Goal: Contribute content

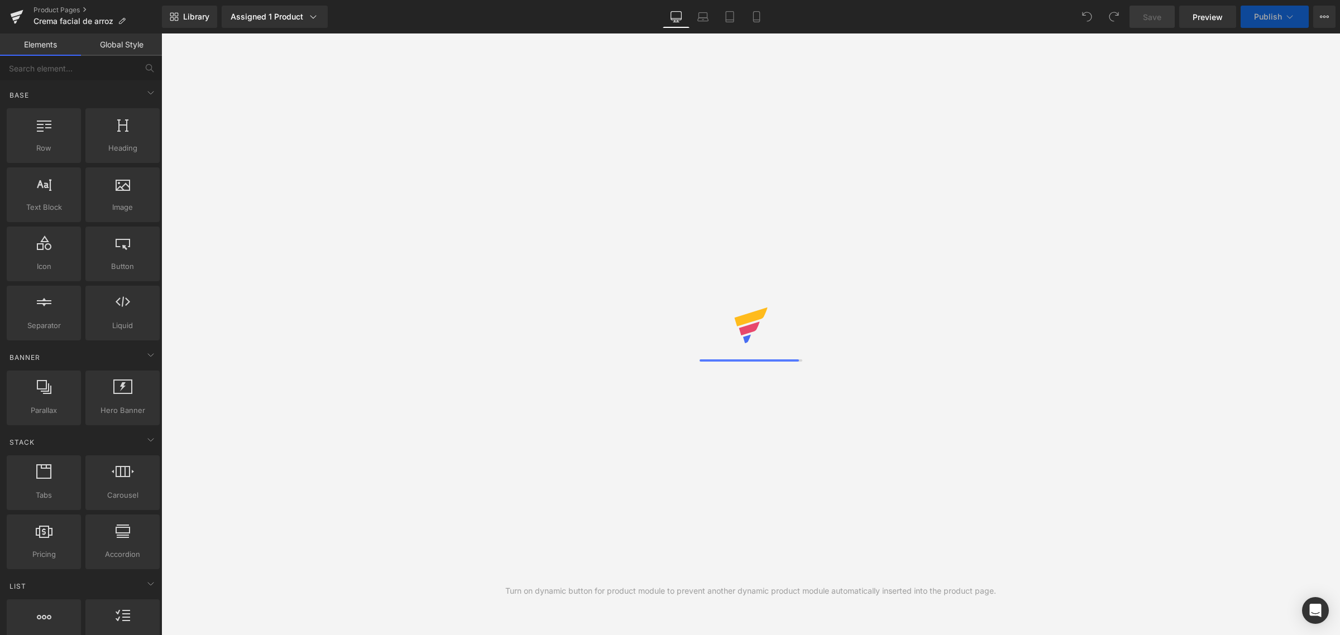
click at [283, 12] on div "Assigned 1 Product" at bounding box center [275, 16] width 88 height 11
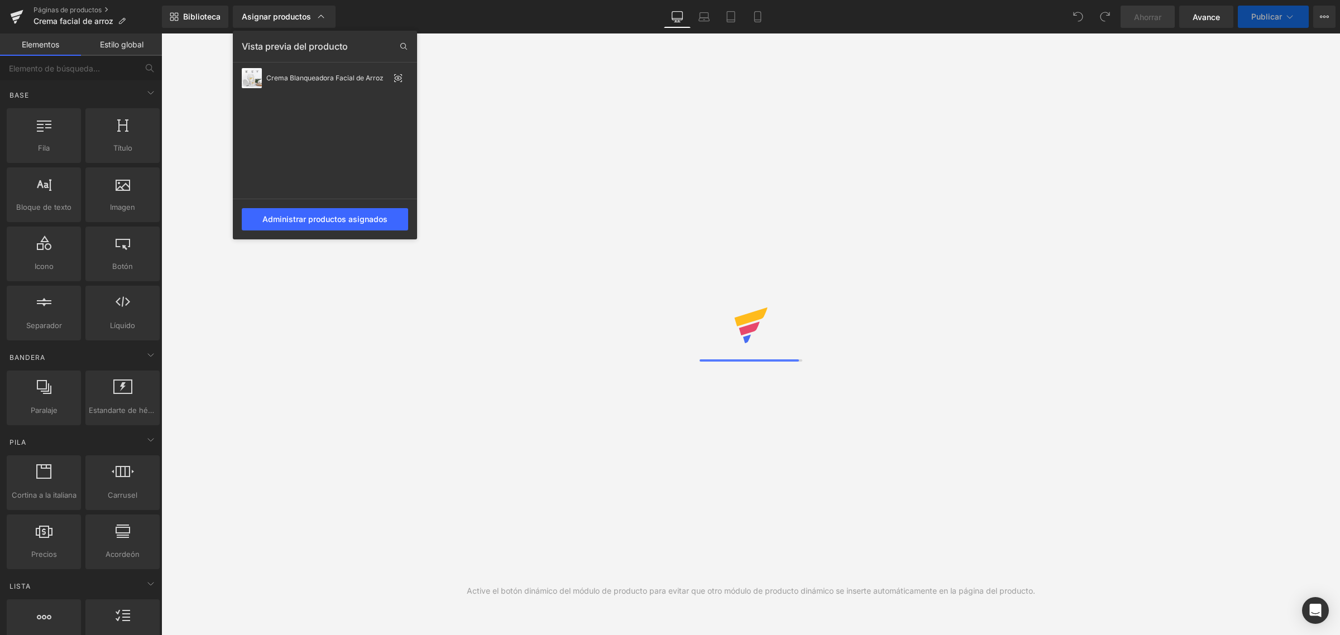
click at [283, 12] on font "Asignar productos" at bounding box center [276, 16] width 69 height 9
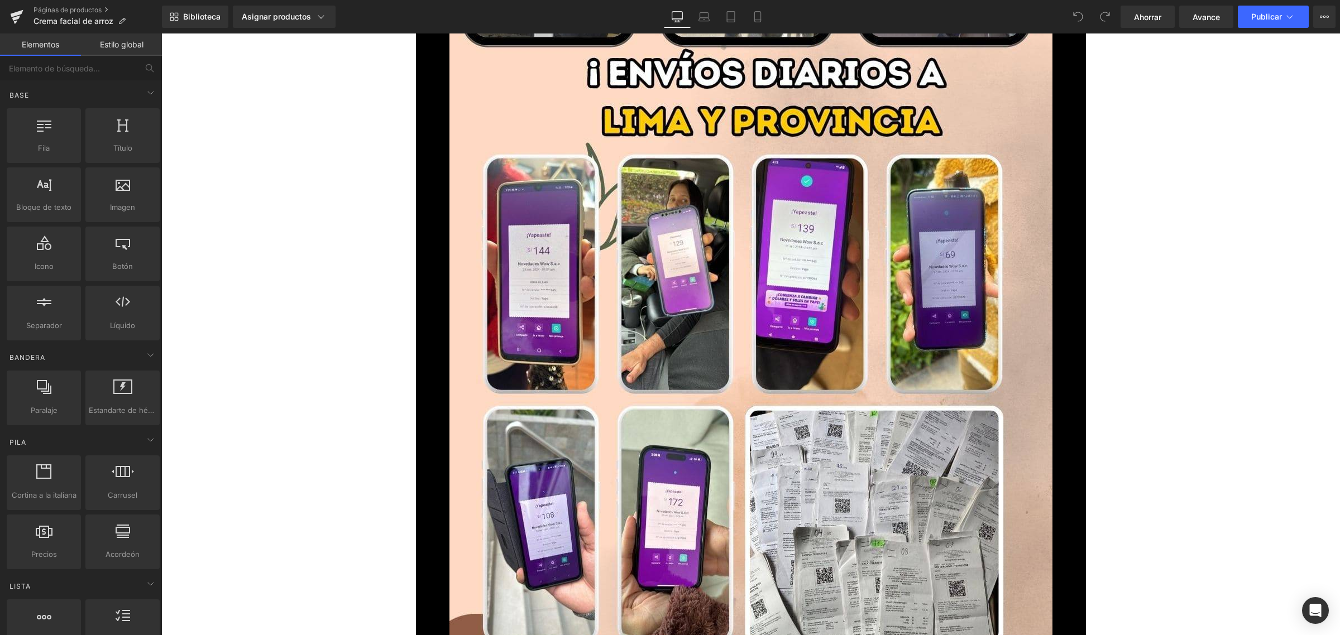
scroll to position [10882, 0]
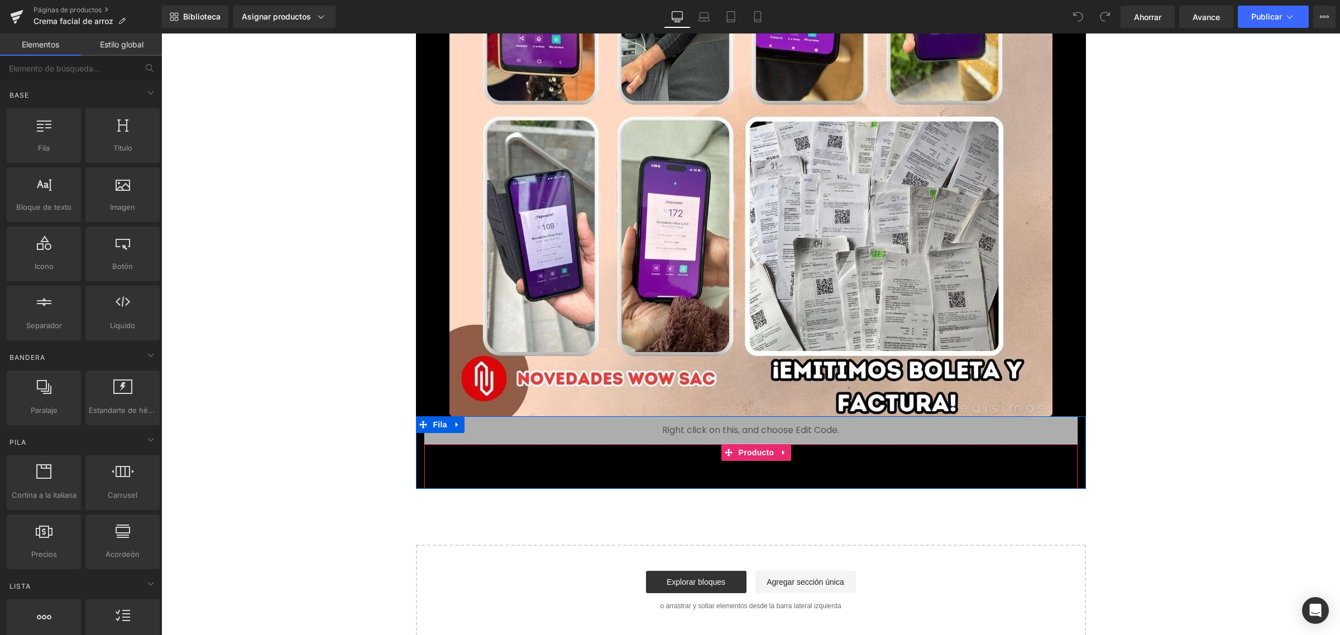
click at [743, 473] on div "Añadir a la cesta (P) Botón del carrito" at bounding box center [751, 475] width 642 height 28
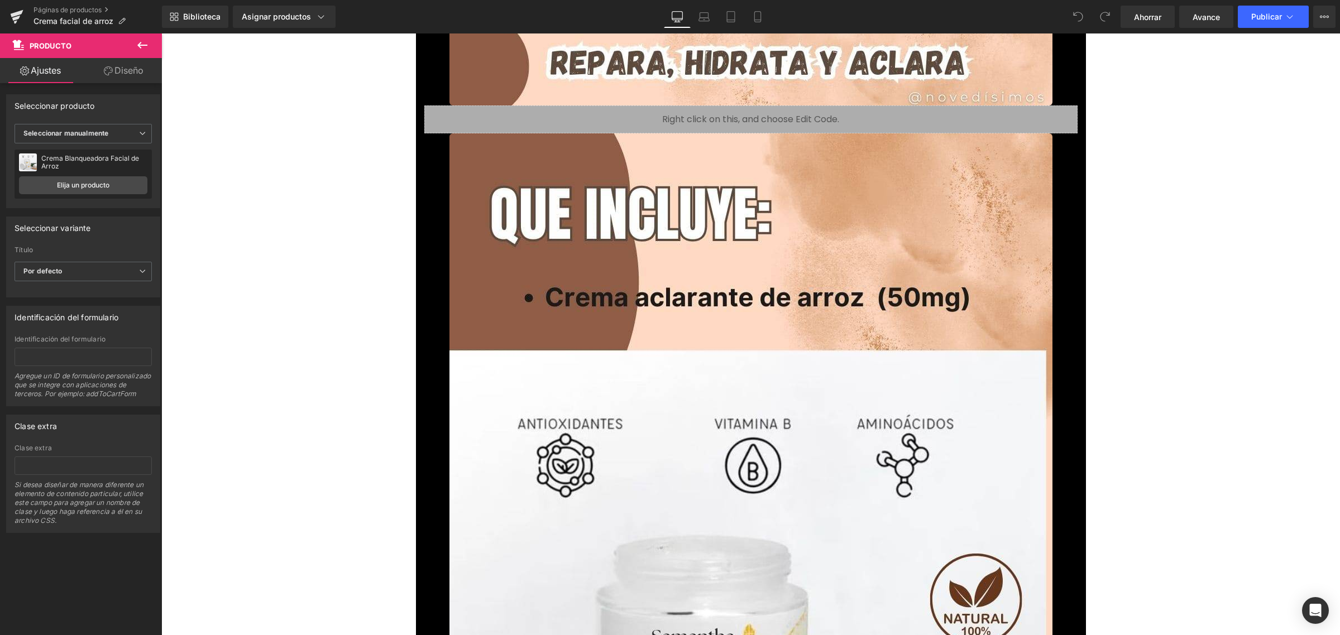
scroll to position [8952, 0]
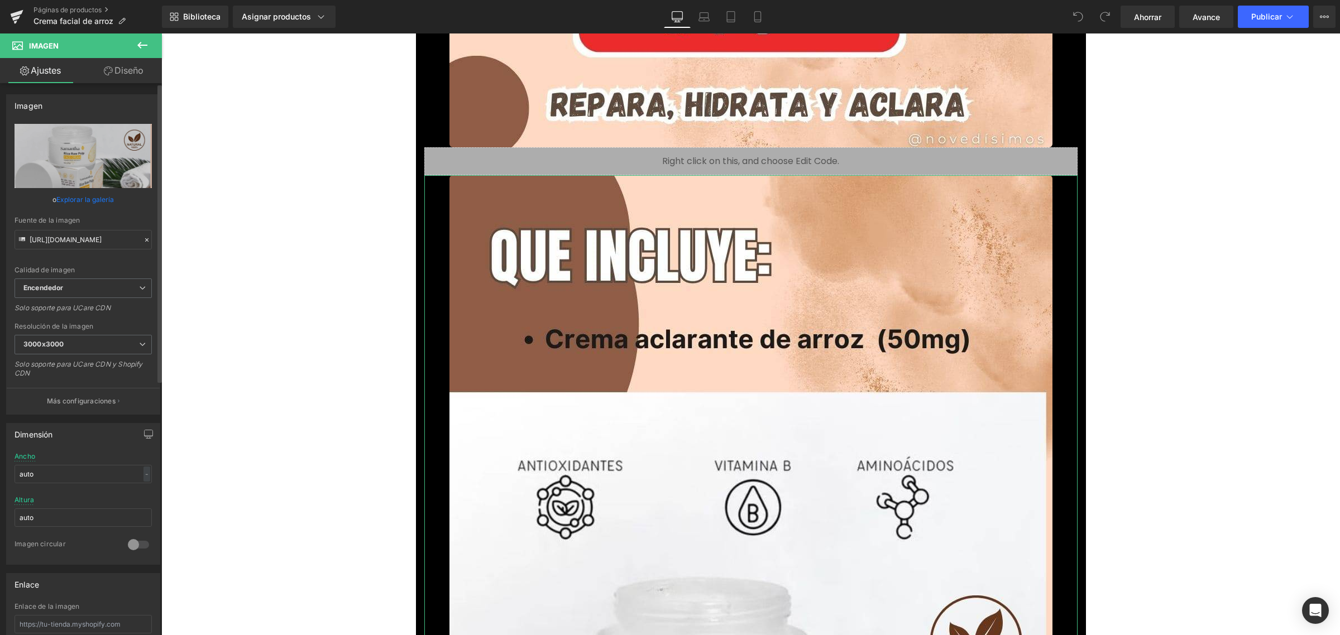
click at [76, 197] on font "Explorar la galería" at bounding box center [84, 199] width 57 height 8
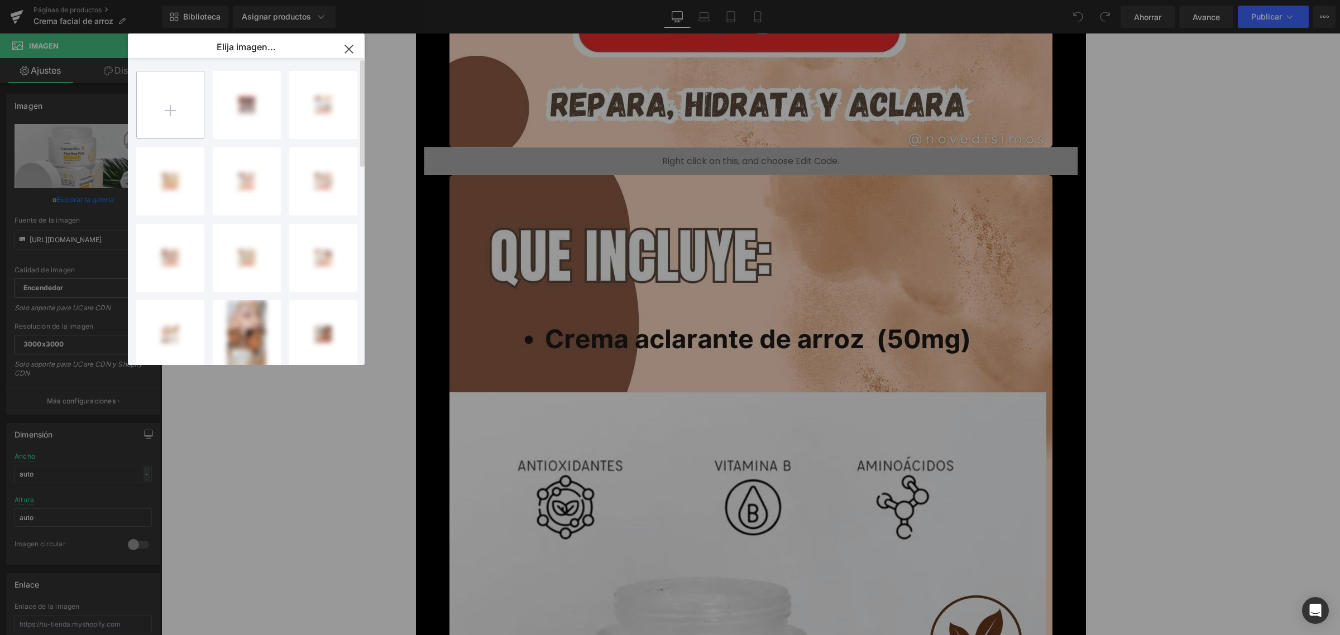
click at [187, 101] on input "file" at bounding box center [170, 104] width 67 height 67
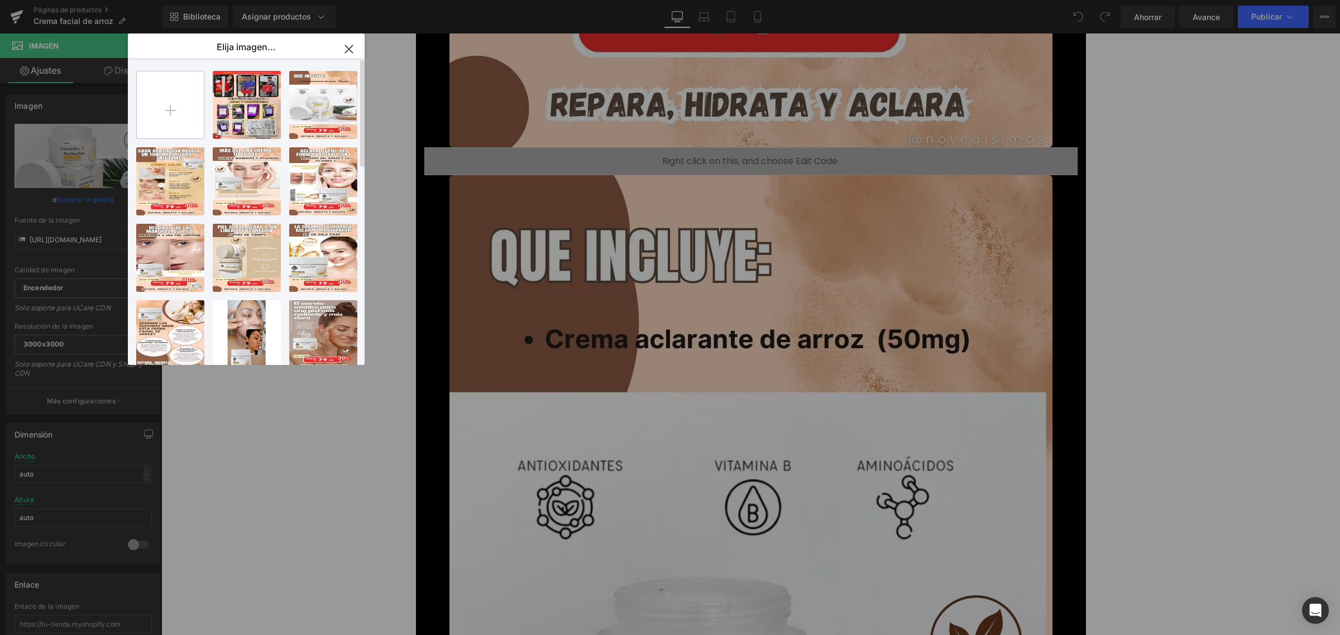
click at [166, 89] on input "file" at bounding box center [170, 104] width 67 height 67
type input "C:\fakepath\crema-facial-de-arroz-landing_optimized.jpg"
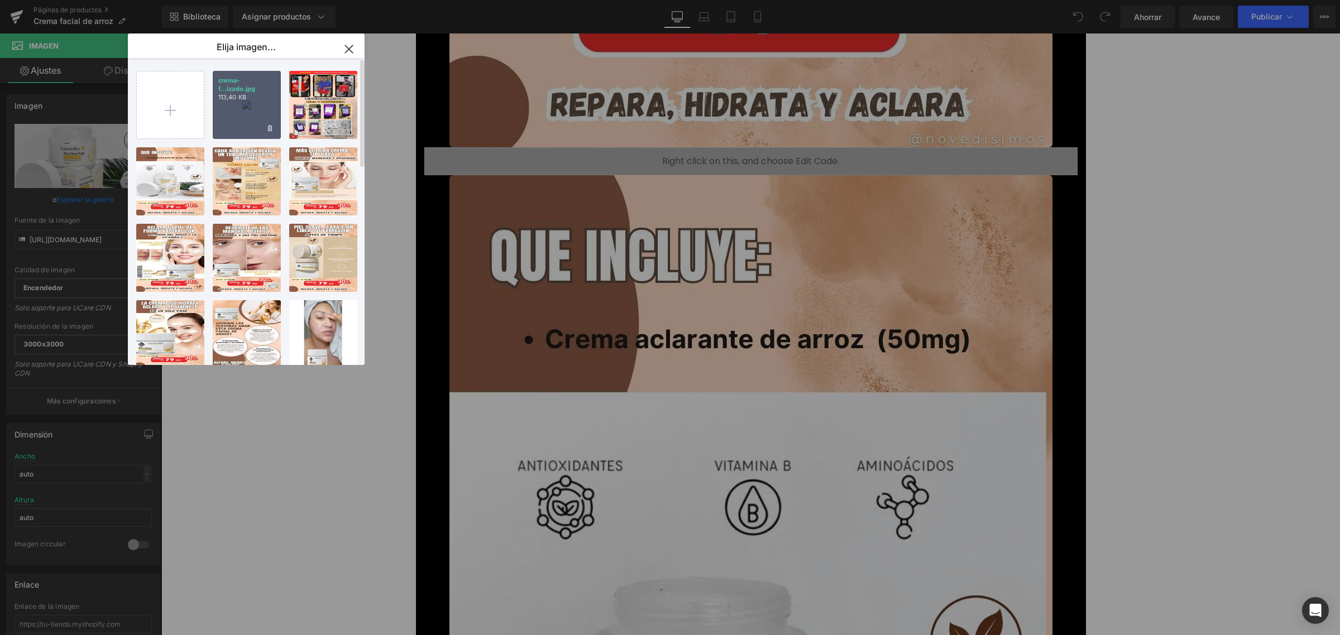
click at [252, 100] on p "113,40 KB" at bounding box center [246, 97] width 57 height 8
type input "[URL][DOMAIN_NAME]"
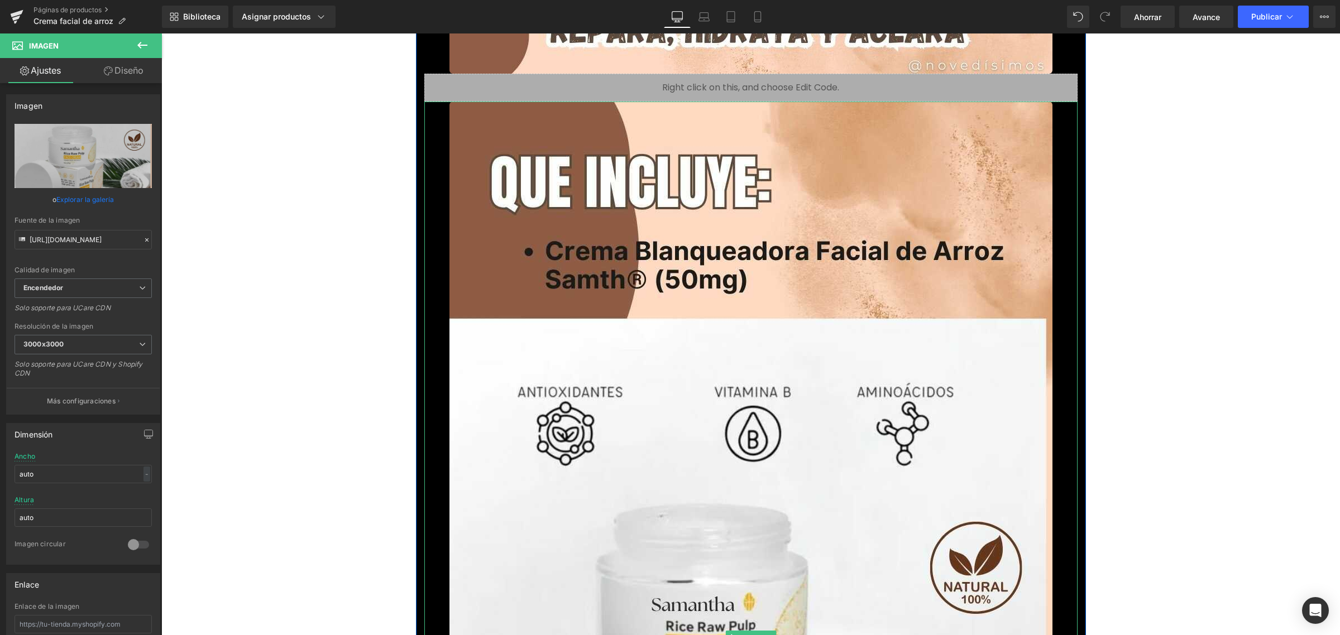
scroll to position [9021, 0]
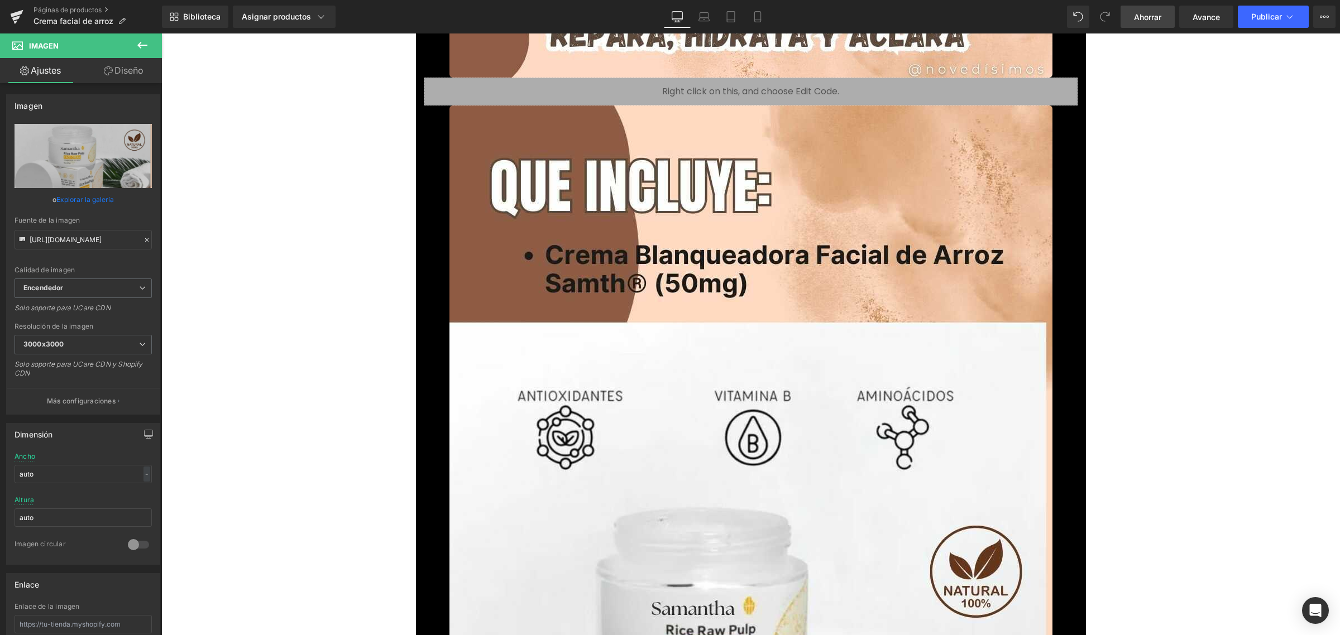
click at [1157, 15] on font "Ahorrar" at bounding box center [1147, 16] width 27 height 9
click at [1268, 12] on font "Publicar" at bounding box center [1266, 16] width 31 height 9
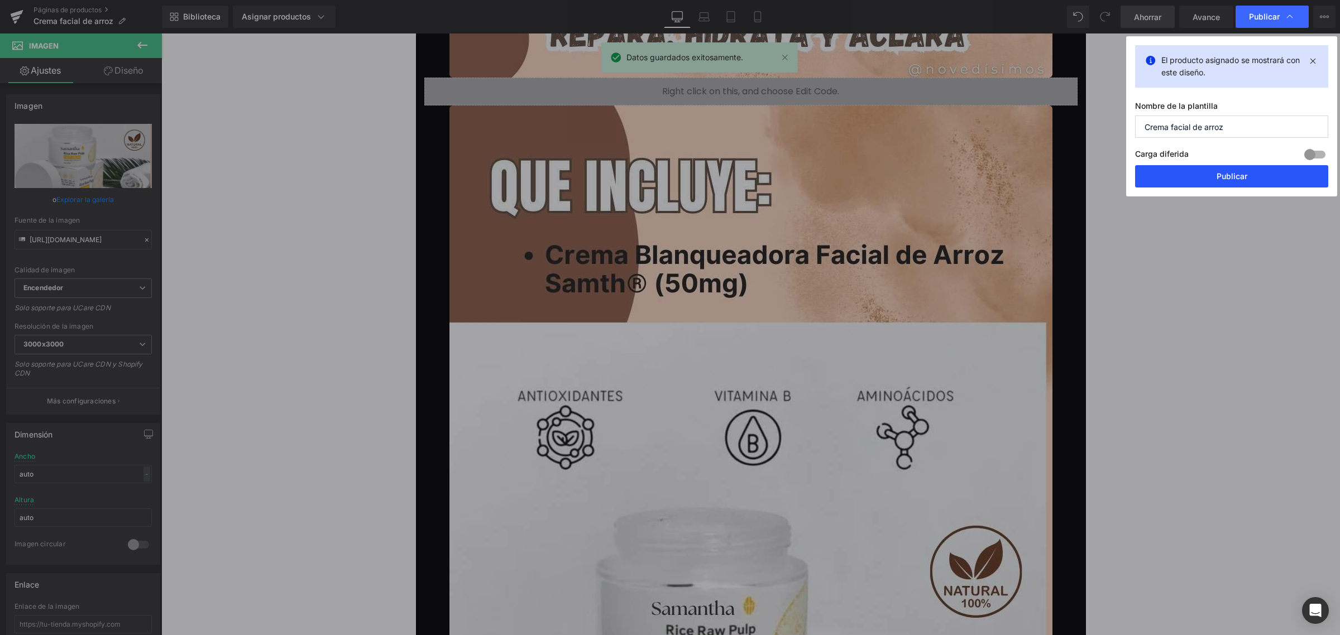
click at [1175, 171] on button "Publicar" at bounding box center [1231, 176] width 193 height 22
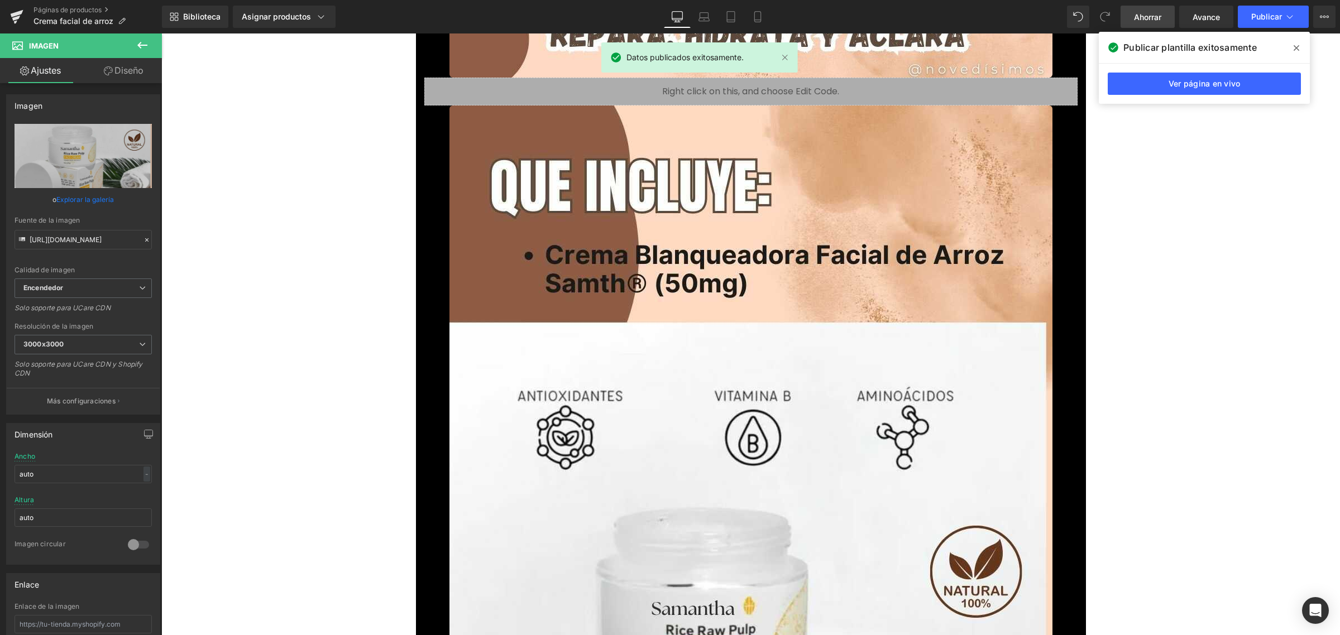
click at [1160, 15] on font "Ahorrar" at bounding box center [1147, 16] width 27 height 9
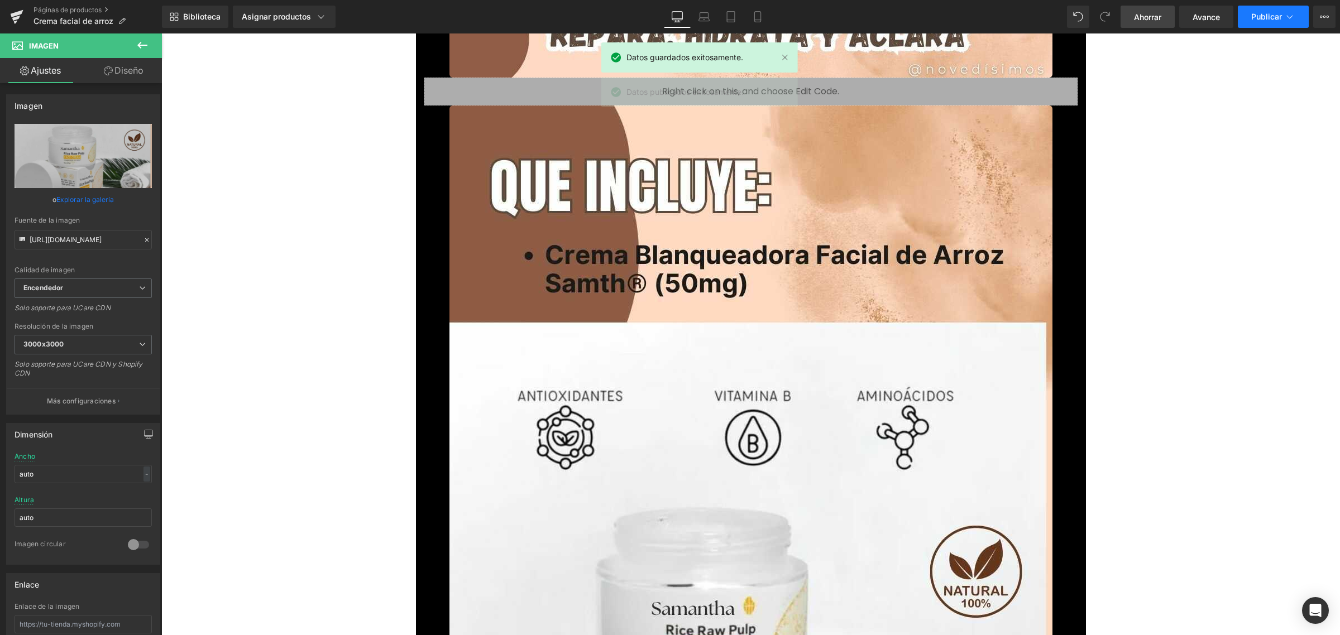
click at [1253, 15] on font "Publicar" at bounding box center [1266, 16] width 31 height 9
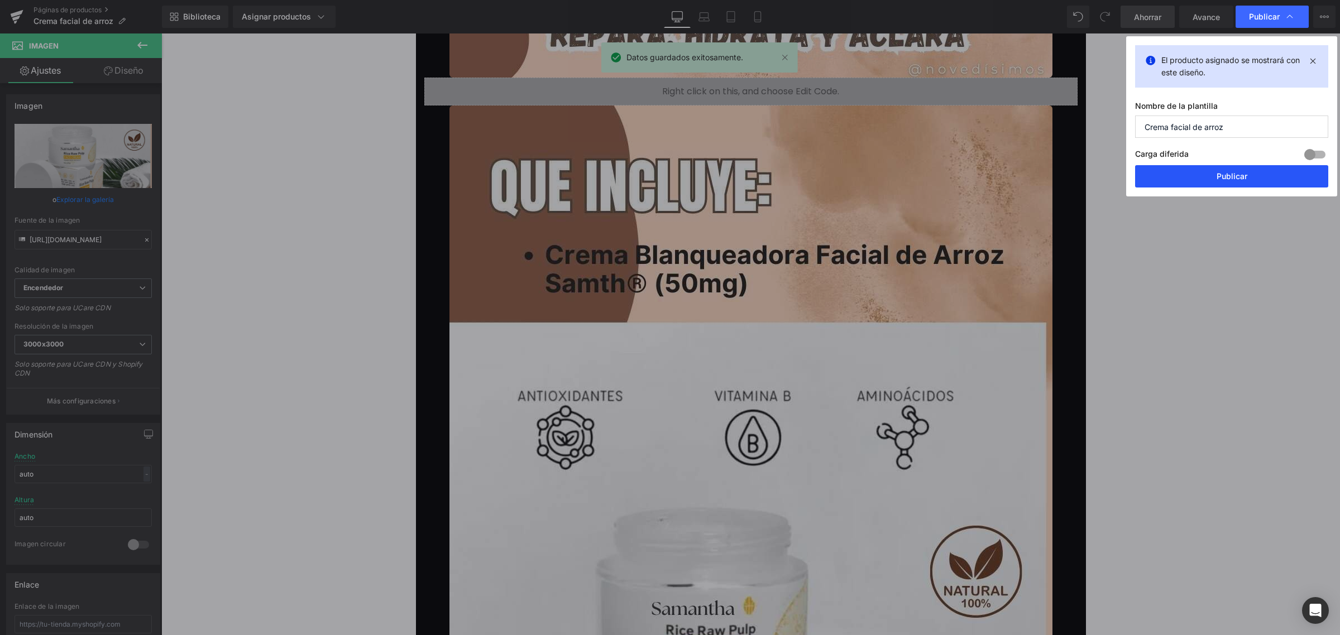
click at [1195, 173] on button "Publicar" at bounding box center [1231, 176] width 193 height 22
